Goal: Check status: Check status

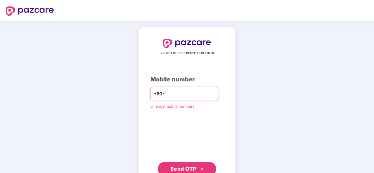
click at [178, 93] on input "number" at bounding box center [191, 93] width 48 height 9
type input "**********"
click at [174, 165] on span "Send OTP" at bounding box center [187, 169] width 34 height 8
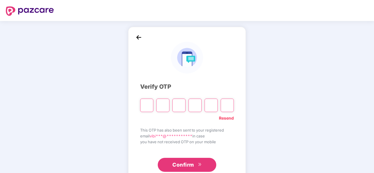
type input "*"
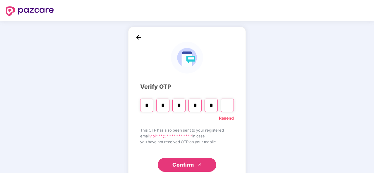
type input "*"
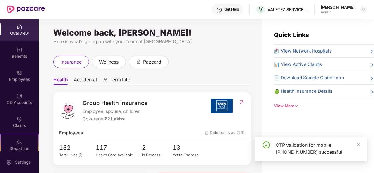
click at [227, 61] on div "insurance wellness pazcard" at bounding box center [151, 62] width 197 height 12
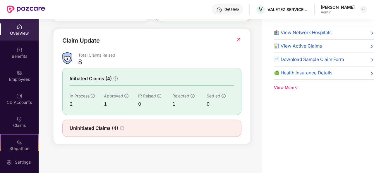
scroll to position [19, 0]
click at [74, 131] on span "Uninitiated Claims (4)" at bounding box center [94, 128] width 49 height 7
click at [253, 68] on div "Welcome back, Vibitha Vishalakshan! Here is what’s going on with your team at P…" at bounding box center [150, 81] width 223 height 162
click at [236, 38] on img at bounding box center [238, 40] width 6 height 6
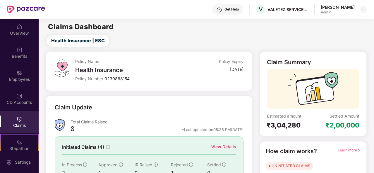
click at [166, 90] on div "Policy Name Health Insurance Policy Number: 0239868154 Policy Expiry 30 Mar 2026" at bounding box center [149, 71] width 207 height 40
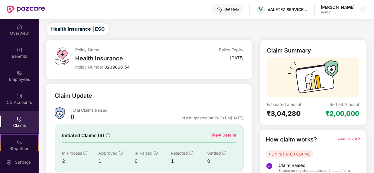
scroll to position [55, 0]
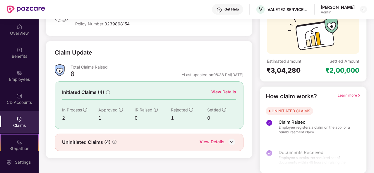
click at [212, 141] on div "View Details" at bounding box center [211, 143] width 25 height 8
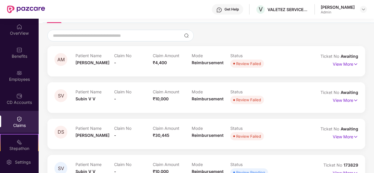
scroll to position [37, 0]
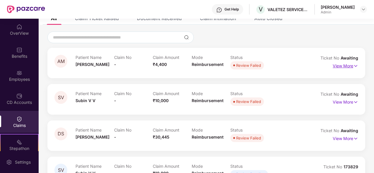
click at [340, 68] on p "View More" at bounding box center [345, 65] width 25 height 8
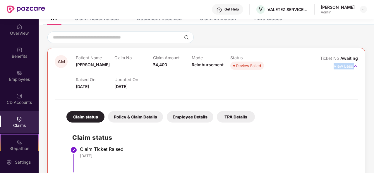
drag, startPoint x: 373, startPoint y: 59, endPoint x: 374, endPoint y: 83, distance: 24.3
click at [374, 83] on html "Get Help V VALETEZ SERVICES PRIVATE LIMITED Vibitha Vishalakshan Admin OverView…" at bounding box center [187, 86] width 374 height 173
click at [354, 87] on div "Ticket No Awaiting View Less" at bounding box center [339, 72] width 38 height 35
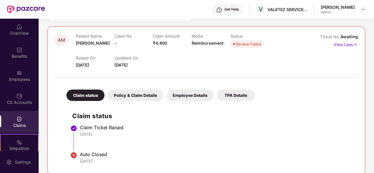
scroll to position [59, 0]
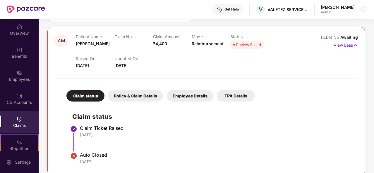
click at [139, 96] on div "Policy & Claim Details" at bounding box center [135, 95] width 55 height 11
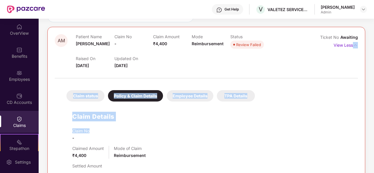
drag, startPoint x: 372, startPoint y: 64, endPoint x: 371, endPoint y: 85, distance: 20.8
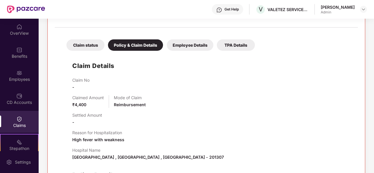
scroll to position [105, 0]
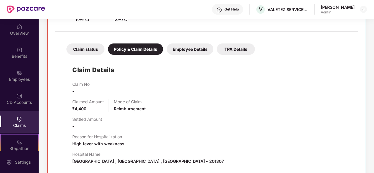
click at [184, 49] on div "Employee Details" at bounding box center [190, 49] width 47 height 11
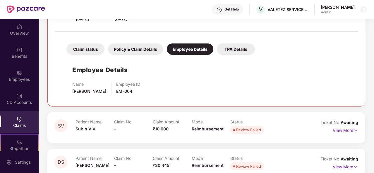
click at [185, 88] on div "Name Anand Mishra Employee ID EM-064" at bounding box center [212, 88] width 280 height 13
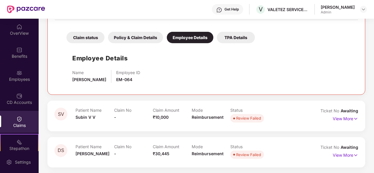
scroll to position [153, 0]
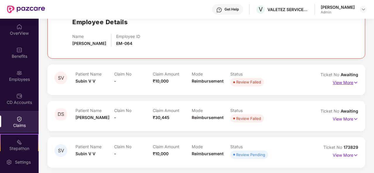
click at [340, 82] on p "View More" at bounding box center [345, 82] width 25 height 8
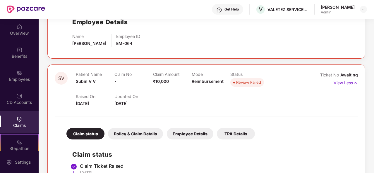
click at [171, 94] on div "Raised On 22 Aug 2025 Updated On 25 Aug 2025" at bounding box center [191, 97] width 231 height 19
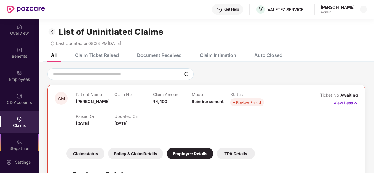
scroll to position [0, 0]
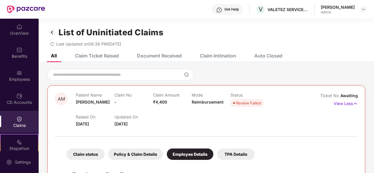
click at [94, 57] on div "Claim Ticket Raised" at bounding box center [97, 56] width 44 height 6
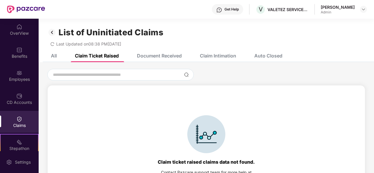
click at [170, 56] on div "Document Received" at bounding box center [159, 56] width 45 height 6
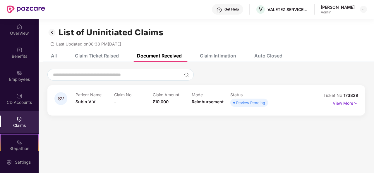
click at [351, 104] on p "View More" at bounding box center [345, 103] width 25 height 8
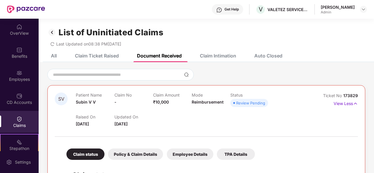
click at [252, 120] on div "Raised On 13 Sept 2025 Updated On 13 Sept 2025" at bounding box center [191, 118] width 231 height 19
click at [219, 56] on div "Claim Intimation" at bounding box center [218, 56] width 36 height 6
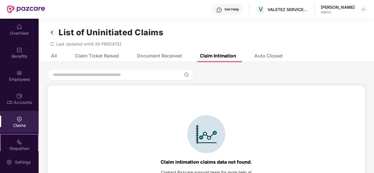
click at [266, 58] on div "Auto Closed" at bounding box center [268, 56] width 28 height 6
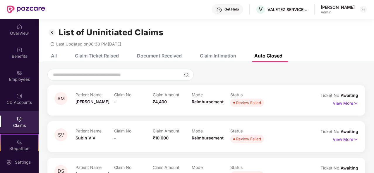
click at [51, 33] on img at bounding box center [51, 32] width 9 height 10
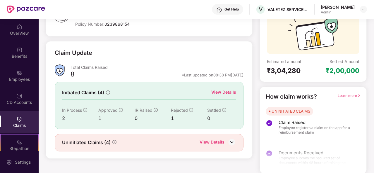
scroll to position [55, 0]
click at [218, 143] on div "View Details" at bounding box center [211, 143] width 25 height 8
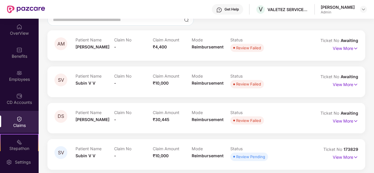
scroll to position [43, 0]
